Goal: Information Seeking & Learning: Learn about a topic

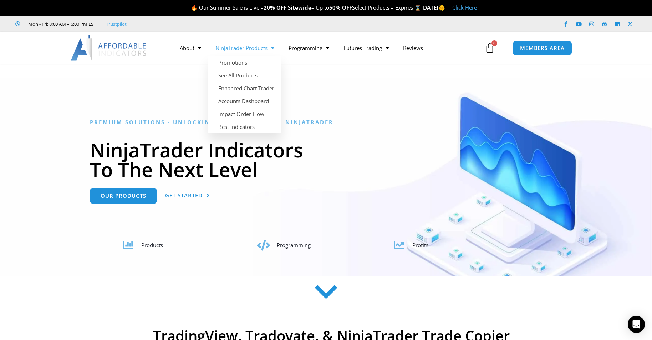
click at [235, 49] on link "NinjaTrader Products" at bounding box center [244, 48] width 73 height 16
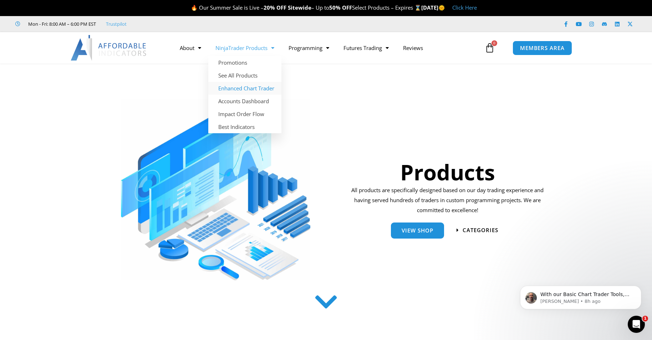
click at [234, 87] on link "Enhanced Chart Trader" at bounding box center [244, 88] width 73 height 13
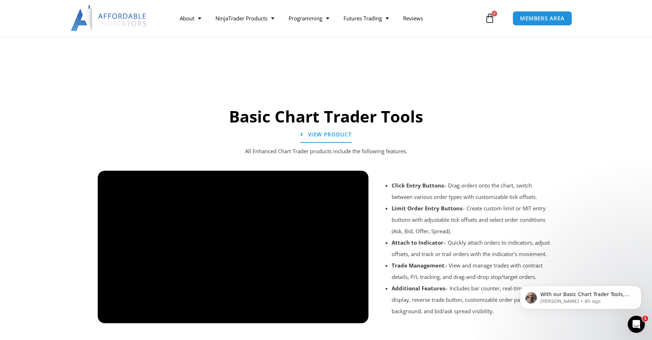
scroll to position [457, 0]
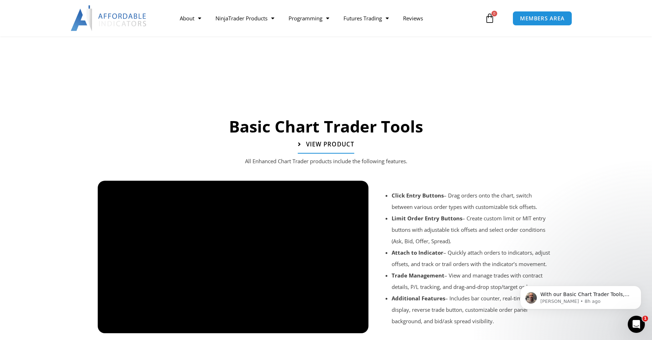
click at [329, 141] on span "View Product" at bounding box center [330, 144] width 48 height 6
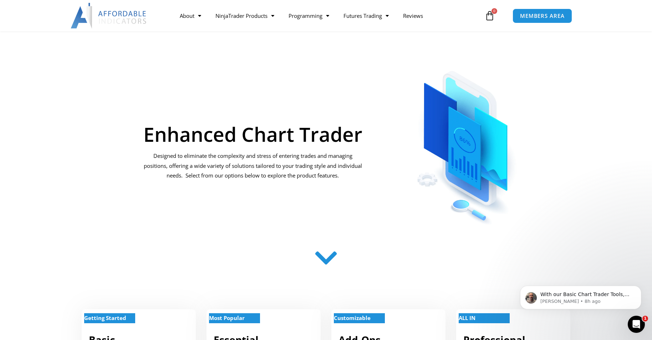
scroll to position [0, 0]
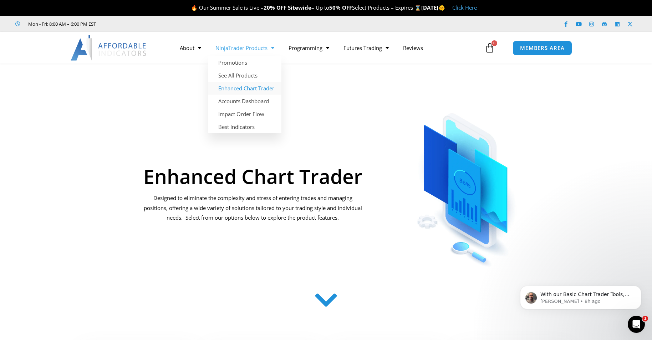
click at [234, 88] on link "Enhanced Chart Trader" at bounding box center [244, 88] width 73 height 13
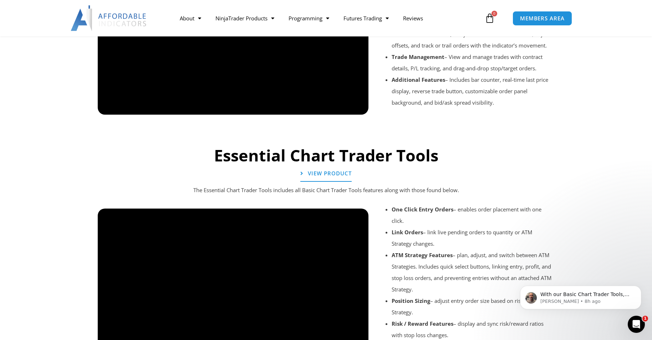
scroll to position [697, 0]
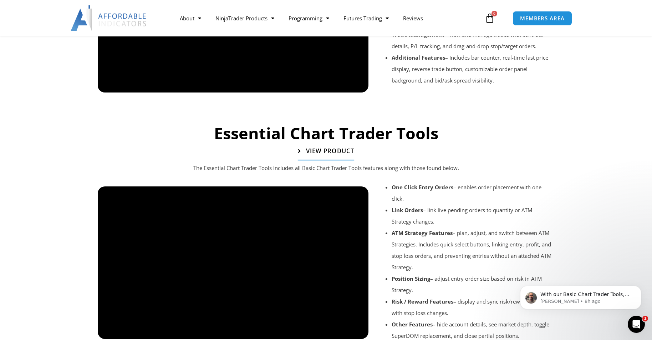
click at [314, 152] on link "View Product" at bounding box center [326, 152] width 56 height 18
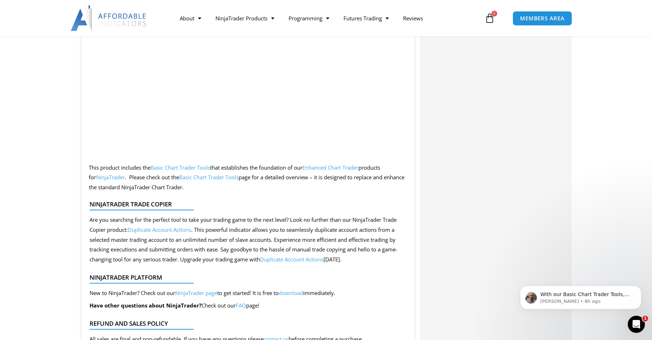
scroll to position [1234, 0]
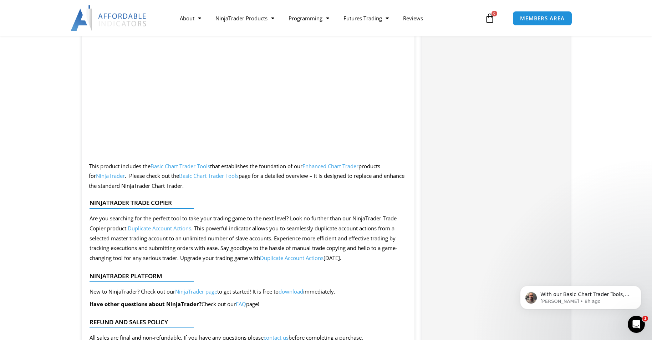
click at [167, 162] on link "Basic Chart Trader Tools" at bounding box center [181, 165] width 60 height 7
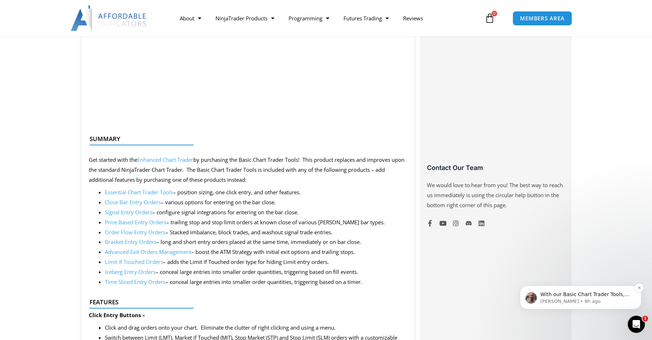
scroll to position [443, 0]
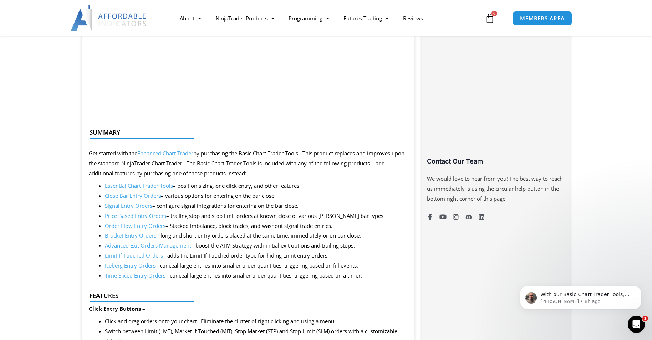
click at [128, 187] on link "Essential Chart Trader Tools" at bounding box center [139, 185] width 68 height 7
click at [137, 194] on link "Close Bar Entry Orders" at bounding box center [133, 195] width 56 height 7
click at [120, 195] on link "Close Bar Entry Orders" at bounding box center [133, 195] width 56 height 7
click at [123, 203] on link "Signal Entry Orders" at bounding box center [128, 205] width 47 height 7
click at [138, 215] on link "Price Based Entry Orders" at bounding box center [135, 215] width 61 height 7
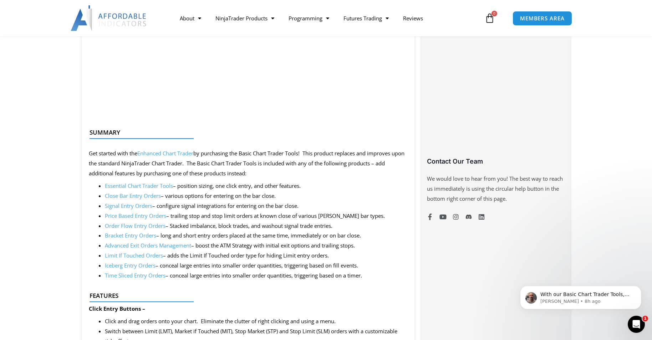
click at [127, 225] on link "Order Flow Entry Orders" at bounding box center [135, 225] width 61 height 7
click at [129, 234] on link "Bracket Entry Orders" at bounding box center [130, 235] width 51 height 7
click at [137, 244] on link "Advanced Exit Orders Management" at bounding box center [148, 245] width 86 height 7
